Goal: Information Seeking & Learning: Learn about a topic

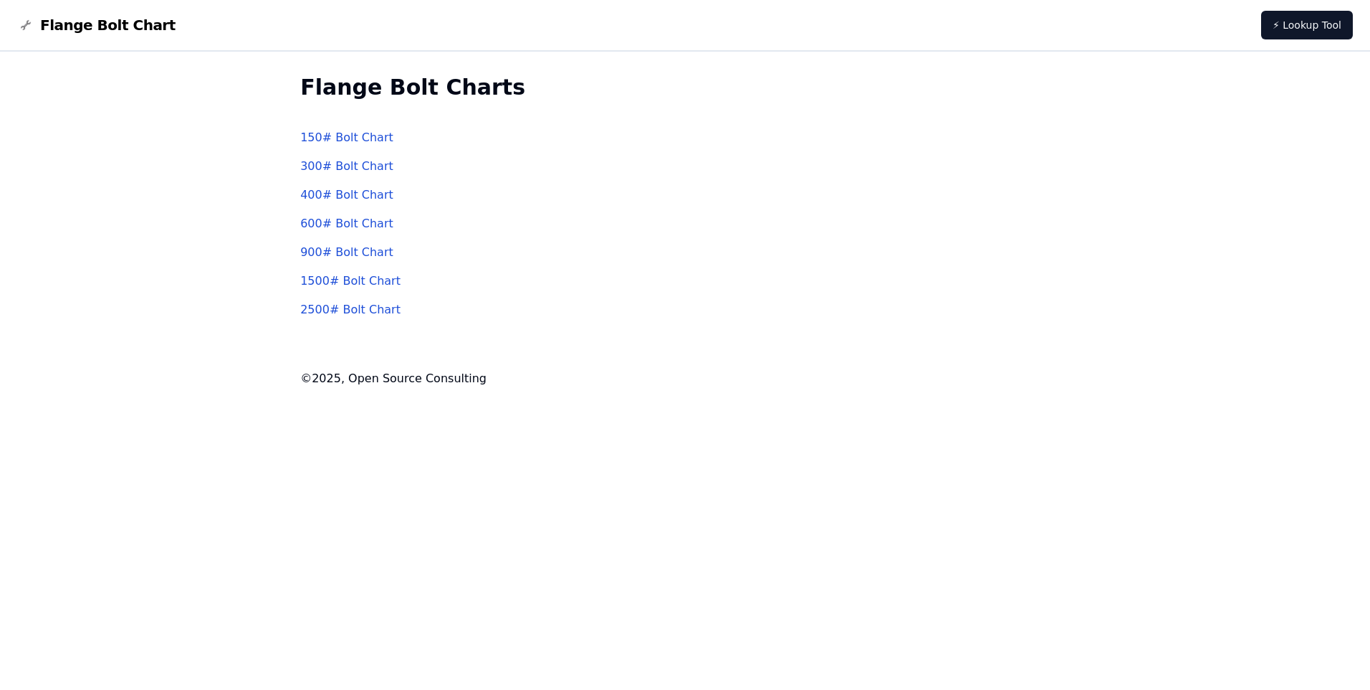
click at [355, 131] on link "150 # Bolt Chart" at bounding box center [346, 137] width 93 height 14
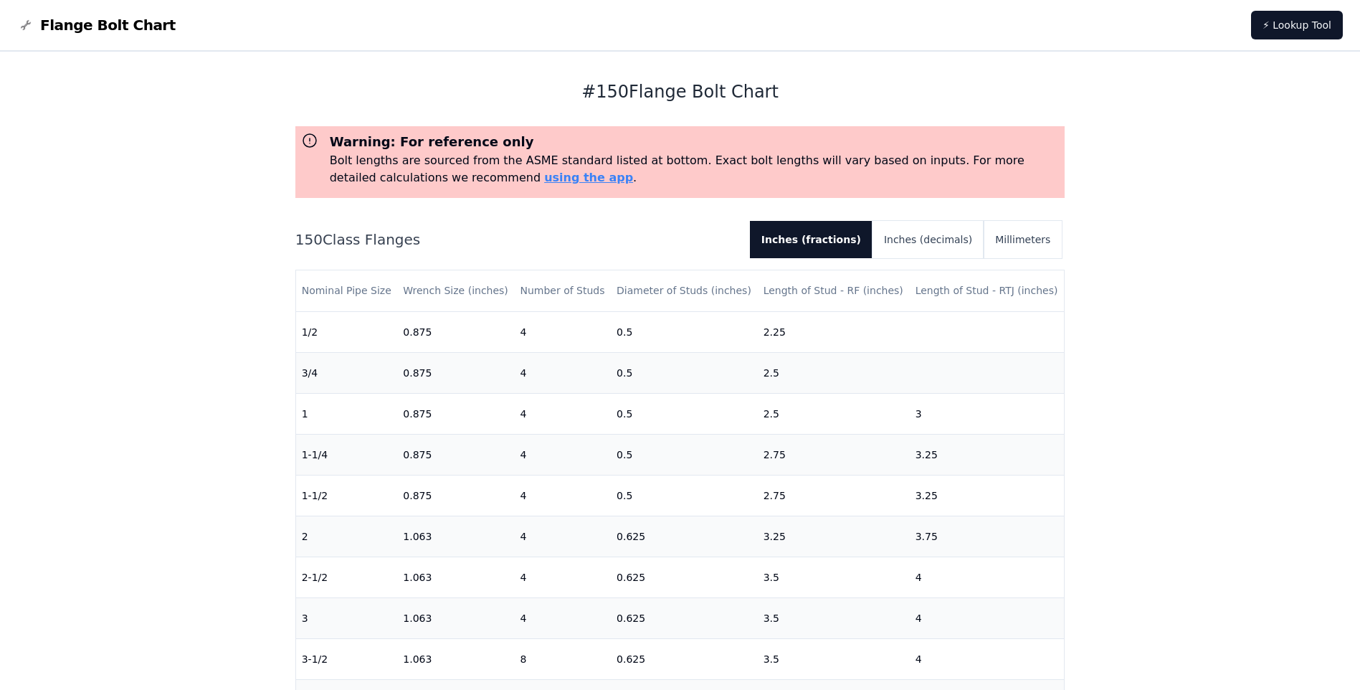
click at [331, 136] on h3 "Warning: For reference only" at bounding box center [695, 142] width 730 height 20
click at [947, 239] on button "Inches (decimals)" at bounding box center [927, 239] width 111 height 37
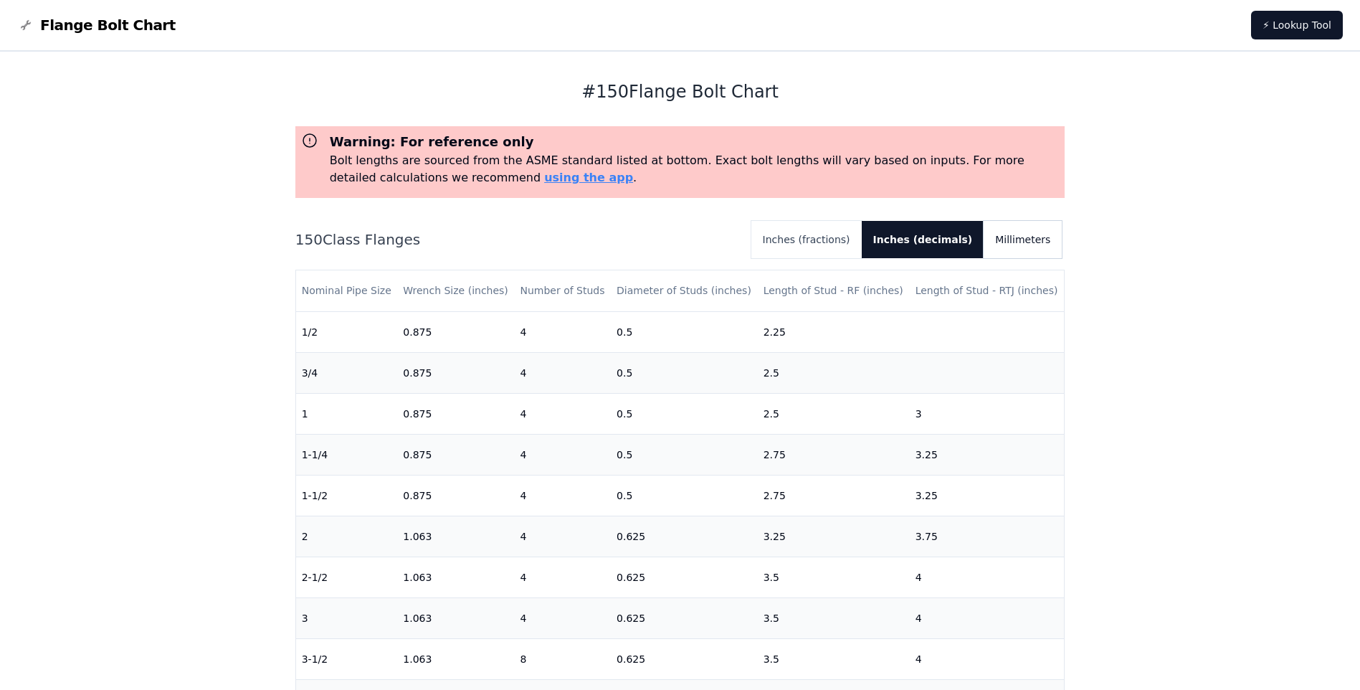
click at [1008, 242] on button "Millimeters" at bounding box center [1022, 239] width 78 height 37
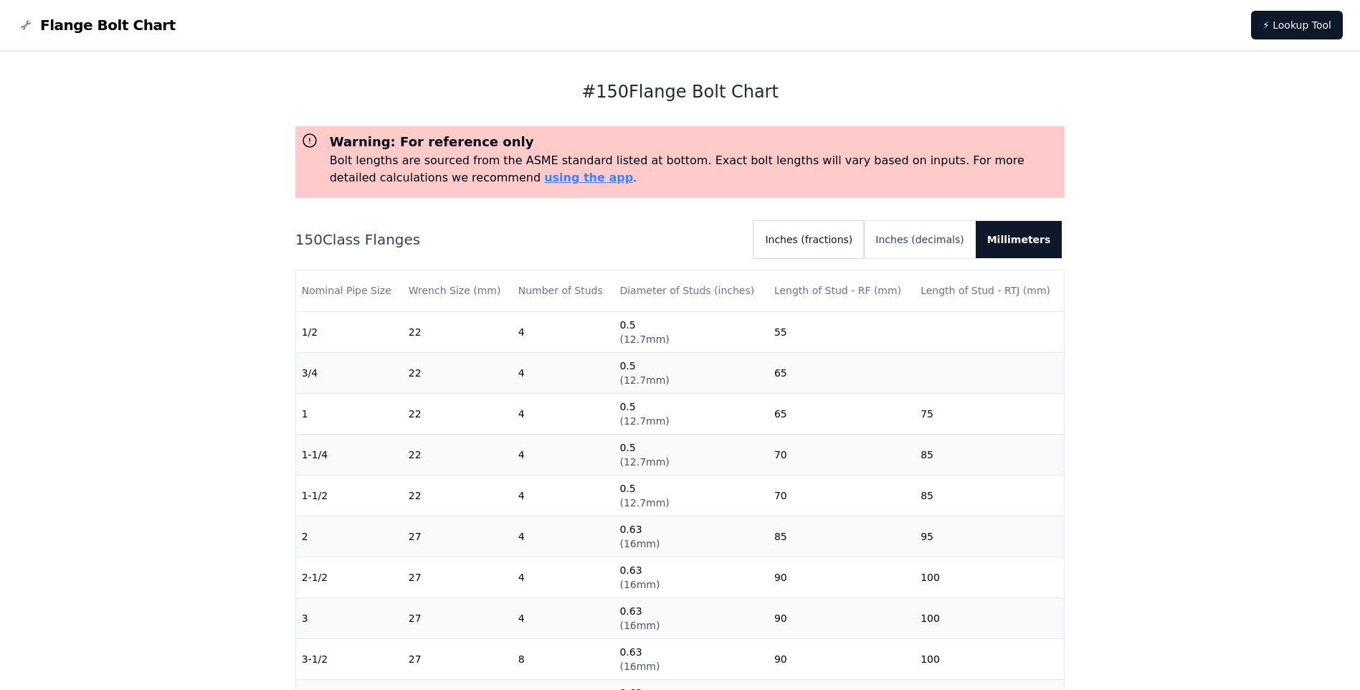
click at [846, 237] on button "Inches (fractions)" at bounding box center [808, 239] width 110 height 37
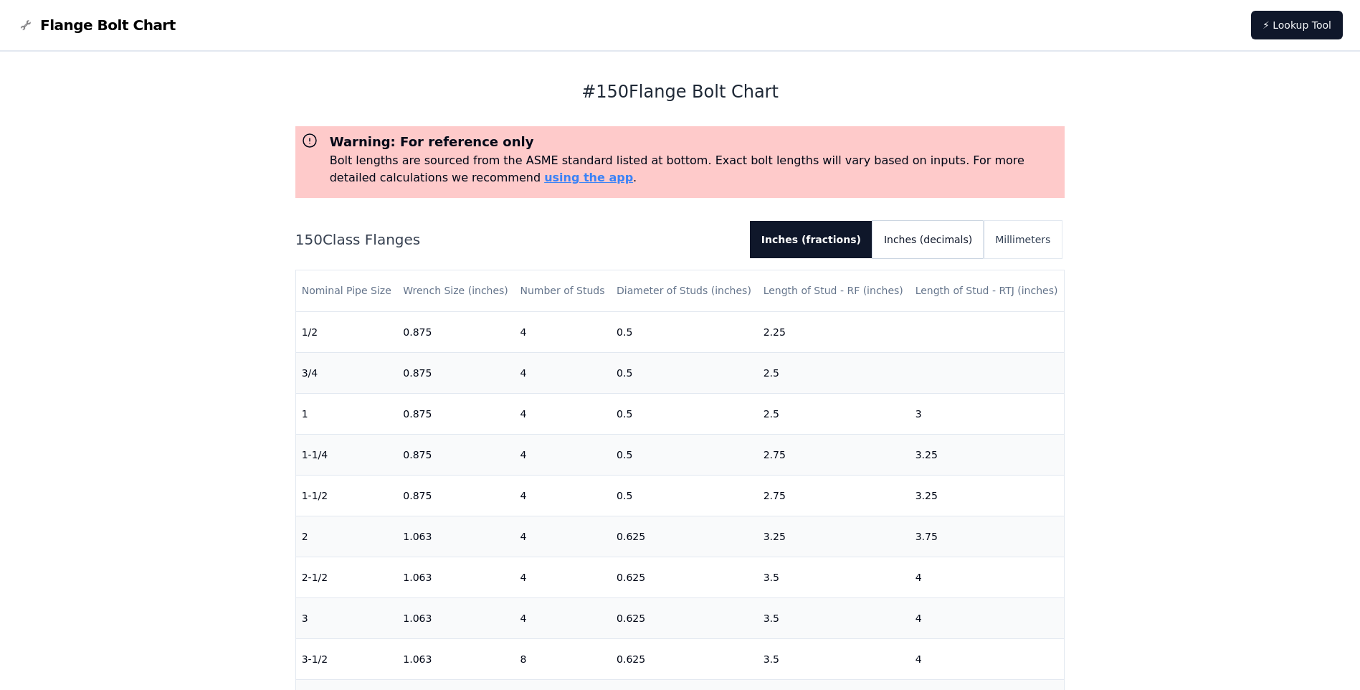
click at [940, 235] on button "Inches (decimals)" at bounding box center [927, 239] width 111 height 37
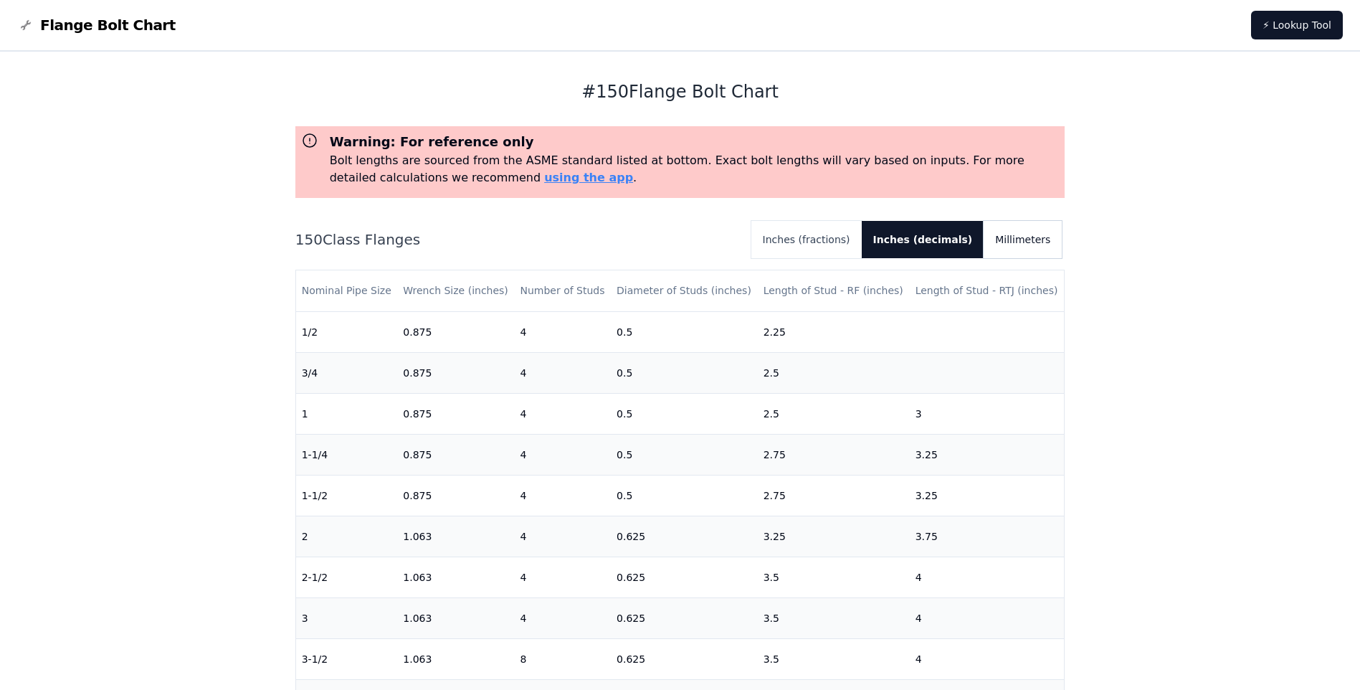
click at [1018, 234] on button "Millimeters" at bounding box center [1022, 239] width 78 height 37
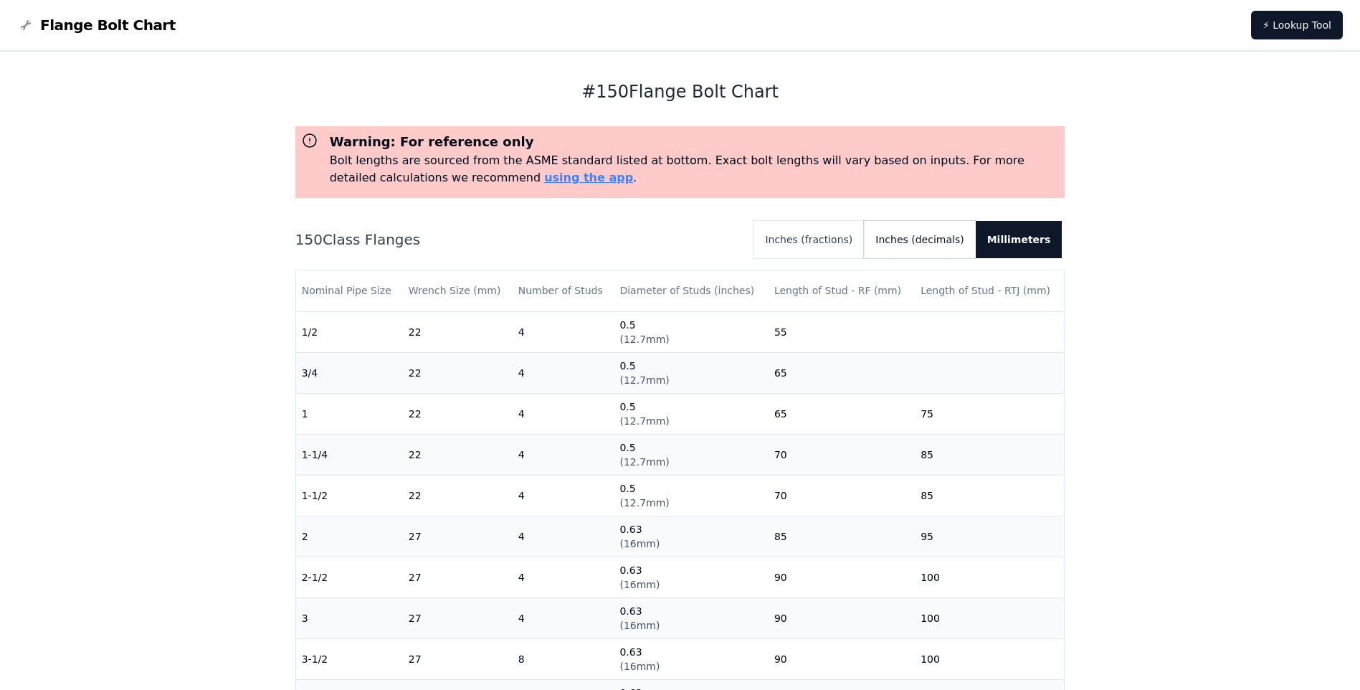
click at [933, 239] on button "Inches (decimals)" at bounding box center [919, 239] width 111 height 37
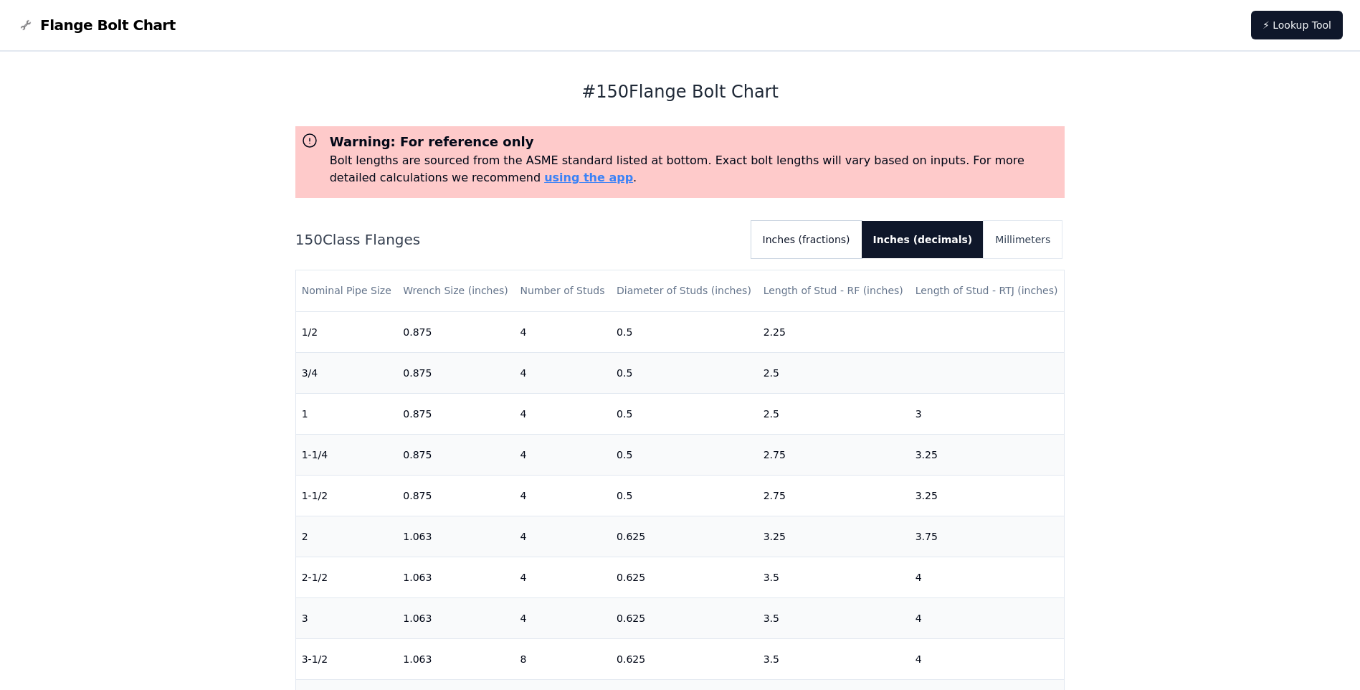
click at [844, 228] on button "Inches (fractions)" at bounding box center [806, 239] width 110 height 37
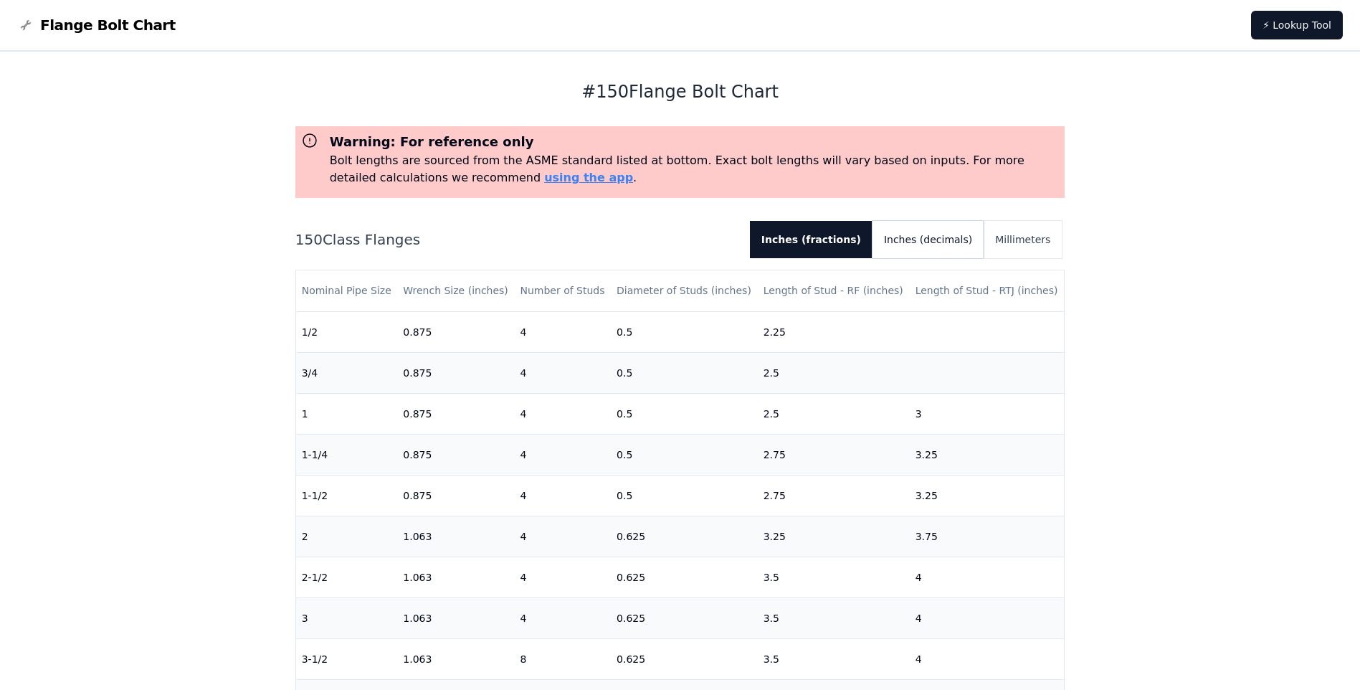
click at [967, 239] on button "Inches (decimals)" at bounding box center [927, 239] width 111 height 37
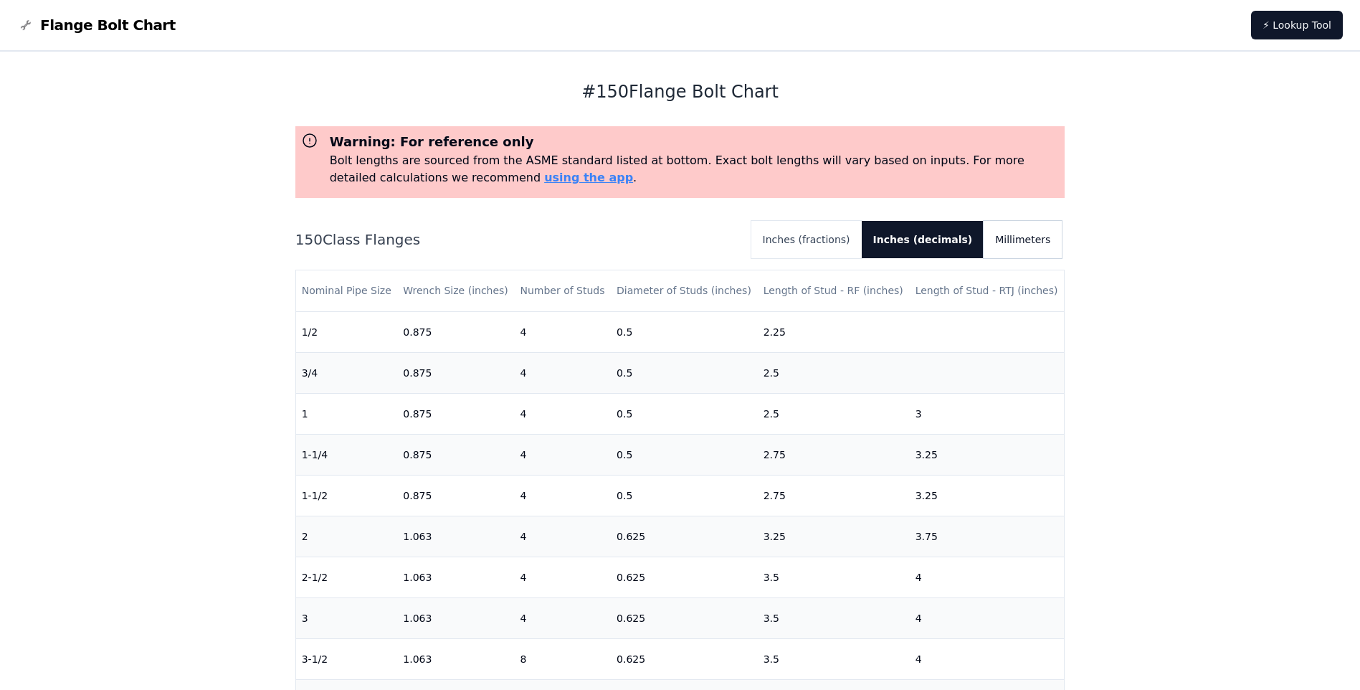
click at [1031, 241] on button "Millimeters" at bounding box center [1022, 239] width 78 height 37
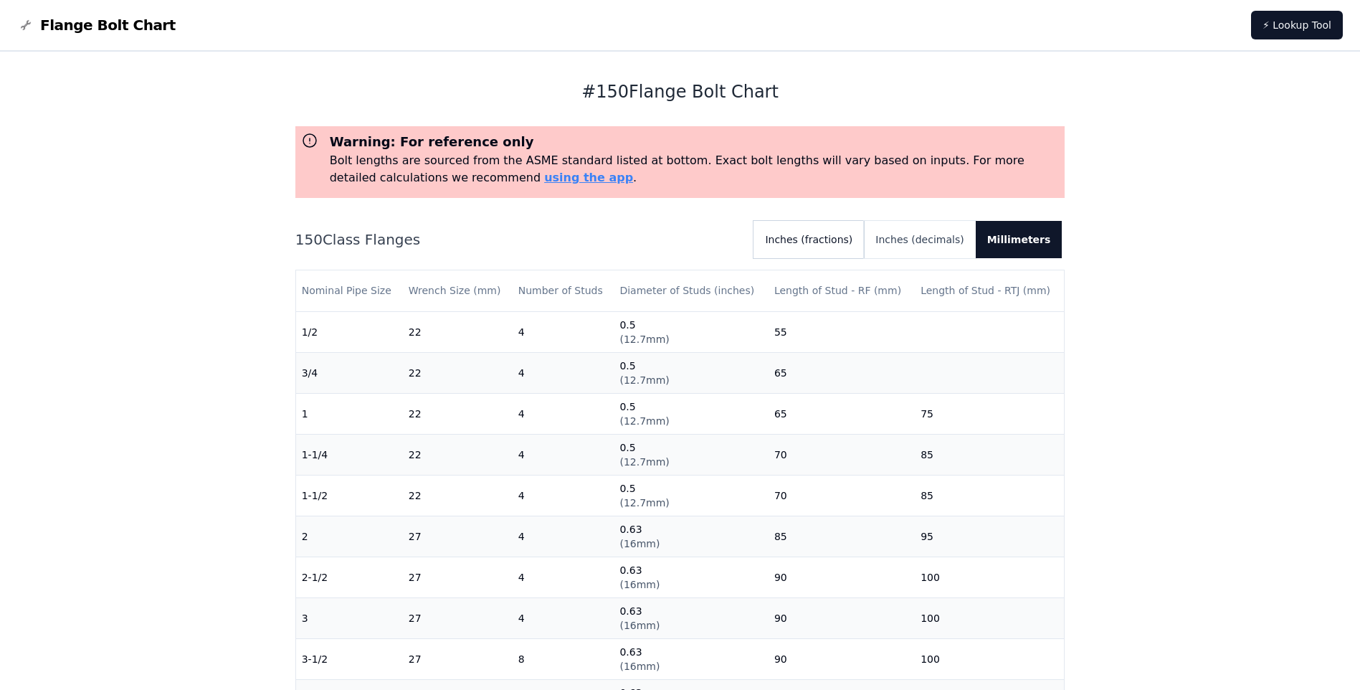
click at [851, 241] on button "Inches (fractions)" at bounding box center [808, 239] width 110 height 37
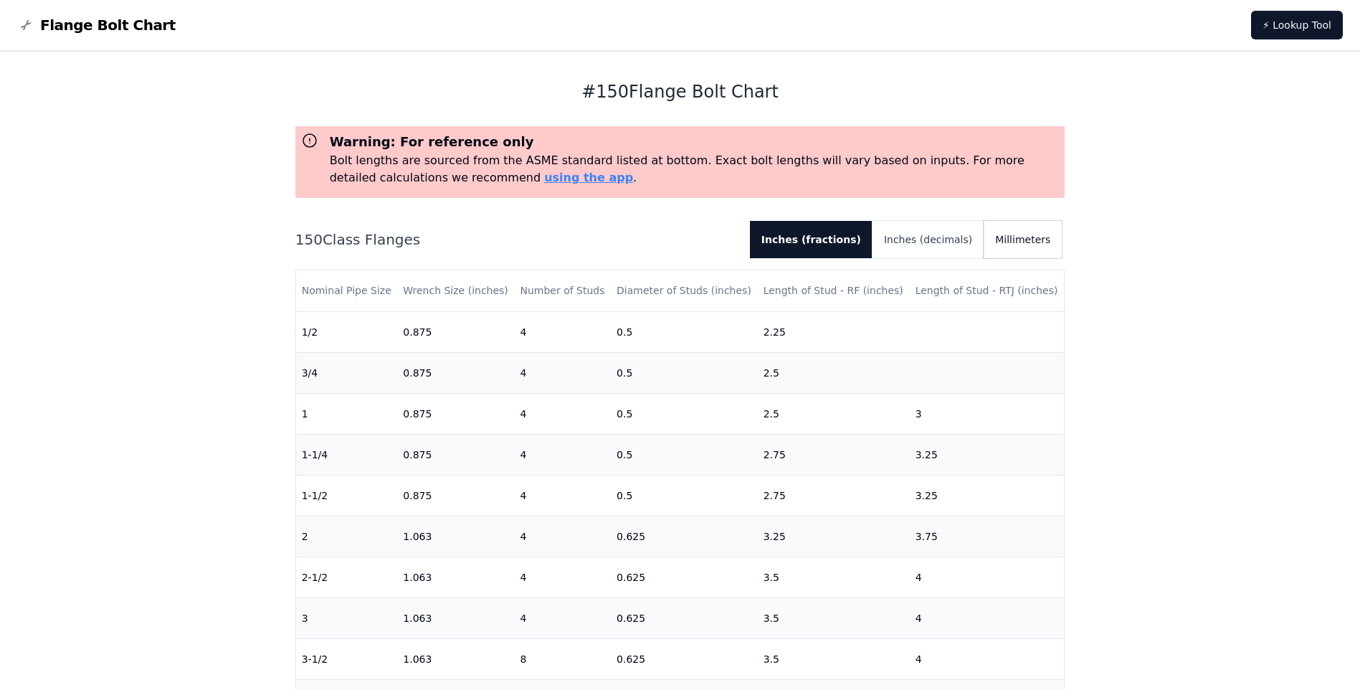
click at [1019, 236] on button "Millimeters" at bounding box center [1022, 239] width 78 height 37
